Goal: Information Seeking & Learning: Learn about a topic

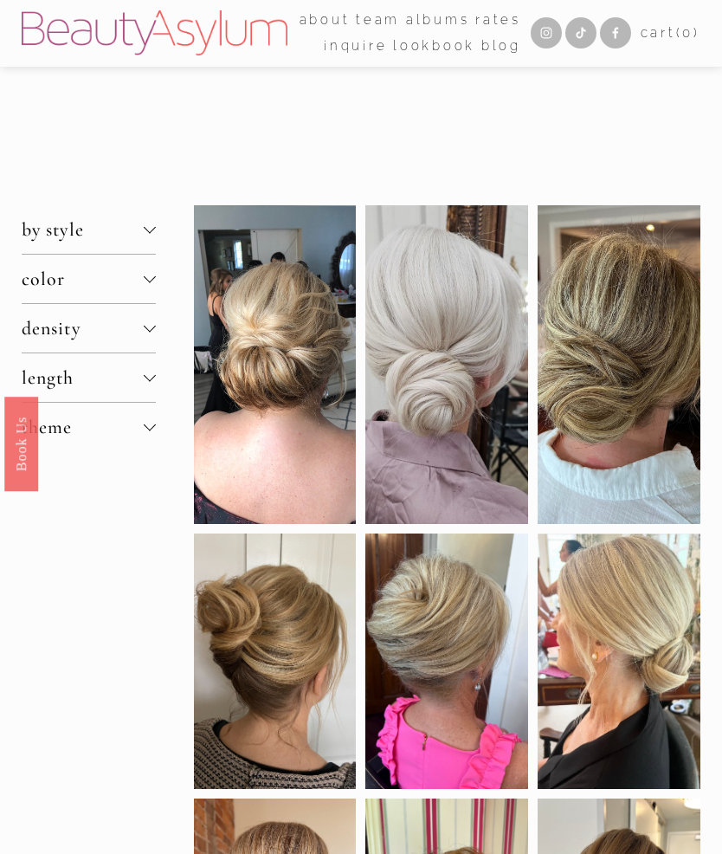
click at [153, 382] on div at bounding box center [150, 376] width 12 height 12
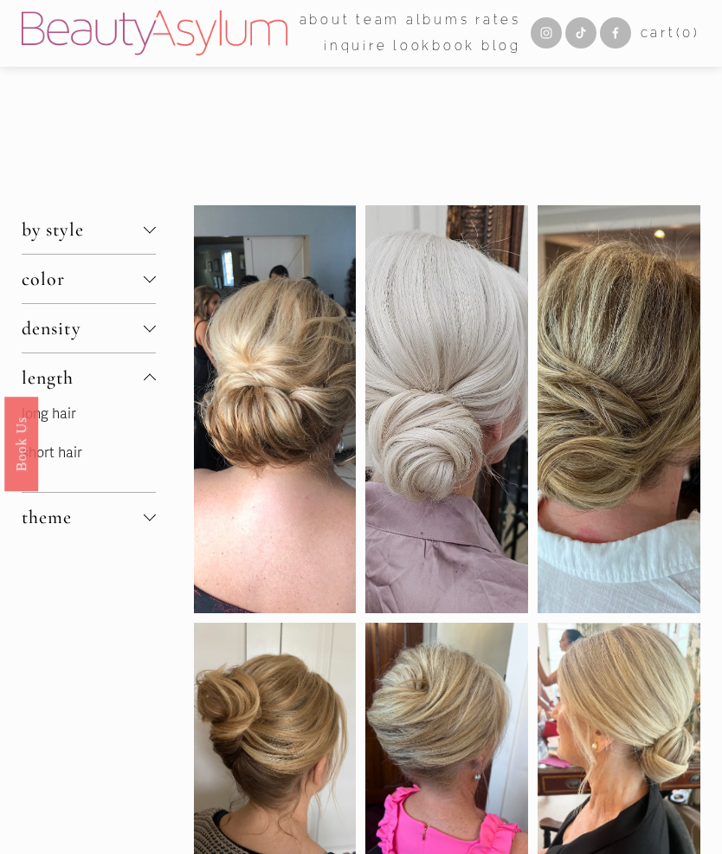
click at [71, 423] on link "long hair" at bounding box center [49, 413] width 55 height 17
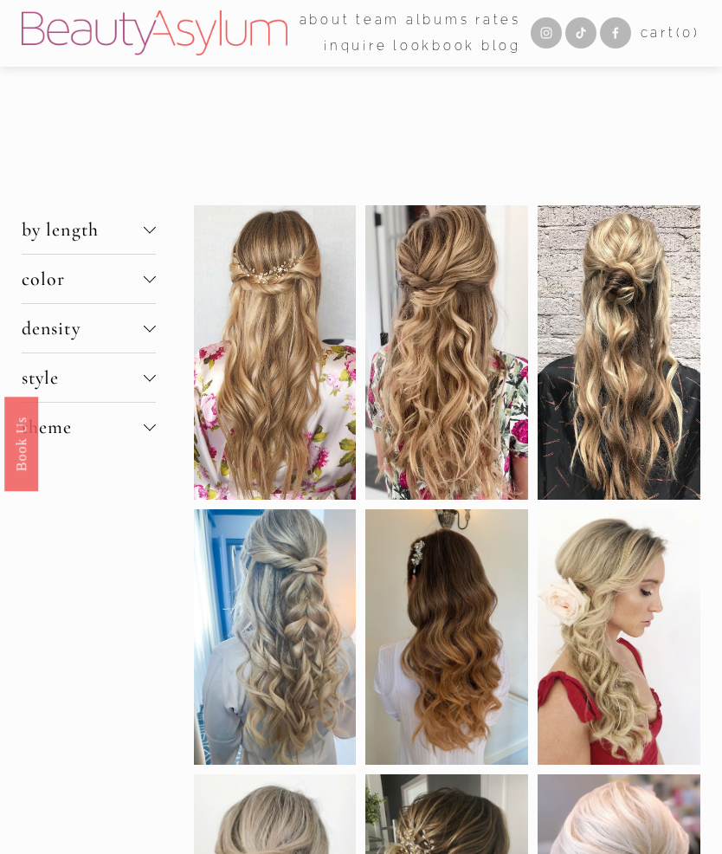
click at [152, 247] on button "by length" at bounding box center [89, 229] width 134 height 49
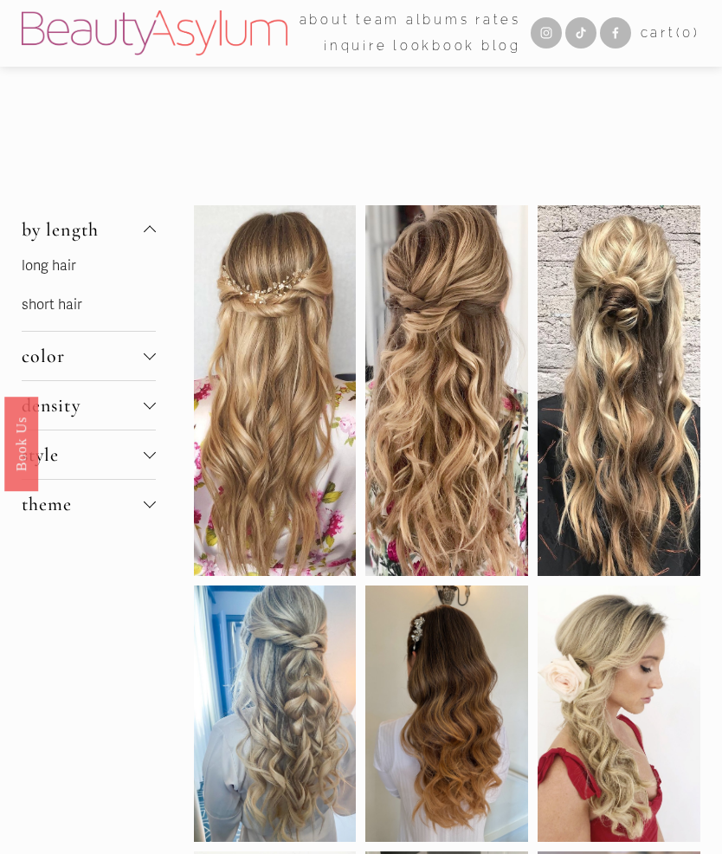
click at [66, 312] on link "short hair" at bounding box center [52, 304] width 61 height 17
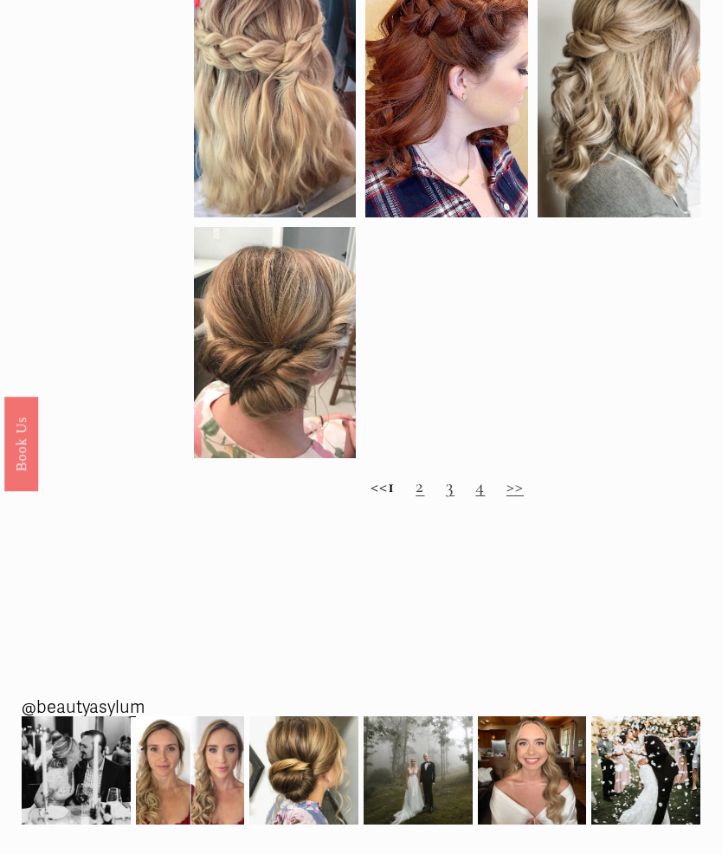
scroll to position [1193, 0]
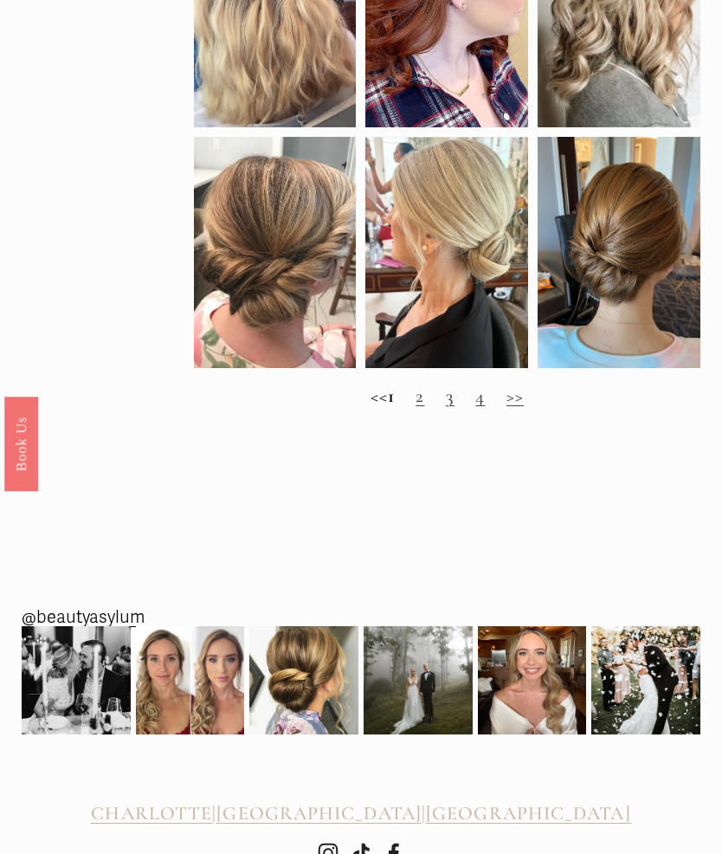
click at [301, 688] on img at bounding box center [303, 681] width 109 height 130
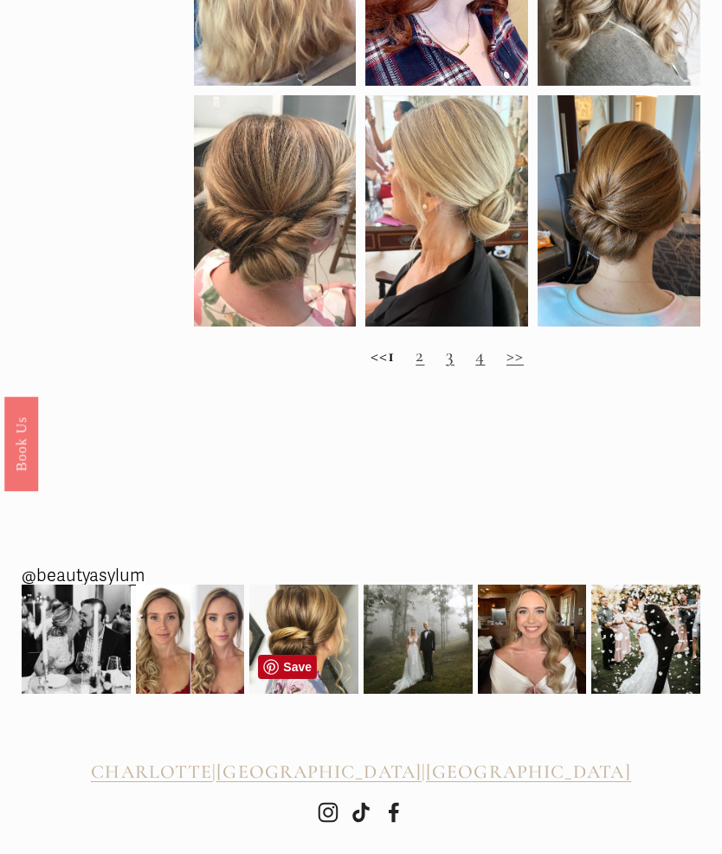
scroll to position [1151, 0]
